Goal: Find specific page/section: Find specific page/section

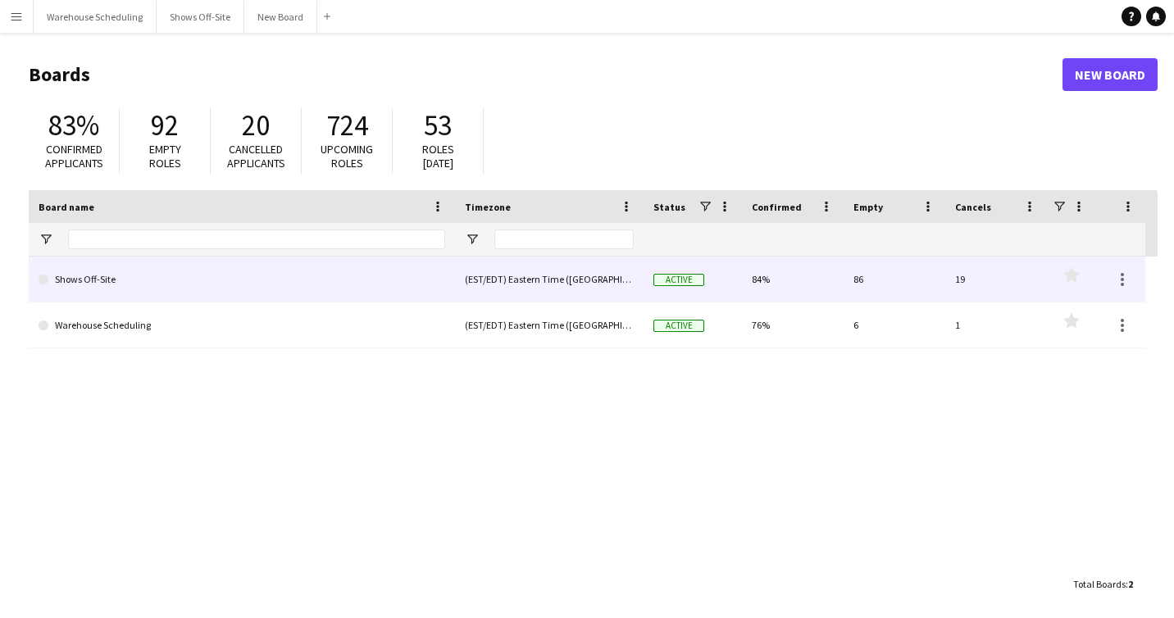
click at [158, 280] on link "Shows Off-Site" at bounding box center [242, 280] width 407 height 46
click at [180, 281] on link "Shows Off-Site" at bounding box center [242, 280] width 407 height 46
